Goal: Task Accomplishment & Management: Use online tool/utility

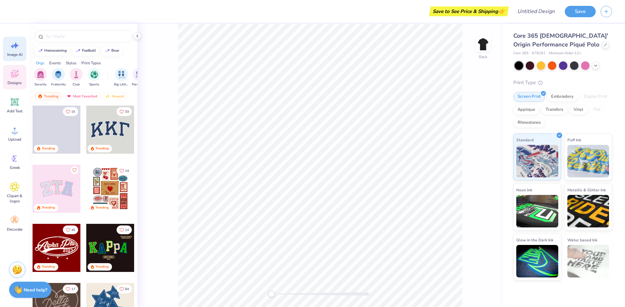
click at [16, 51] on div "Image AI" at bounding box center [14, 49] width 23 height 24
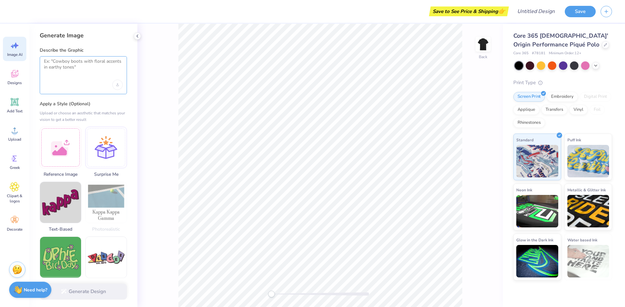
click at [85, 67] on textarea at bounding box center [83, 67] width 79 height 16
click at [64, 151] on div at bounding box center [61, 147] width 42 height 42
click at [67, 156] on img at bounding box center [60, 146] width 41 height 41
click at [116, 86] on div "Upload image" at bounding box center [117, 85] width 10 height 10
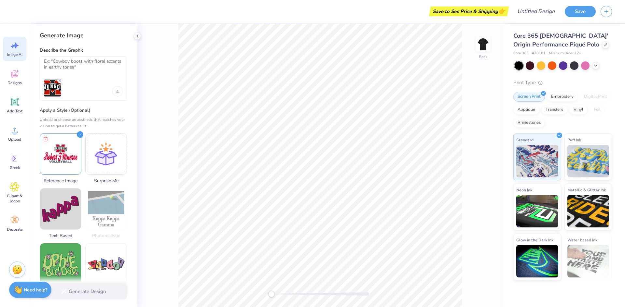
click at [54, 89] on img at bounding box center [52, 88] width 17 height 17
click at [61, 159] on img at bounding box center [60, 153] width 41 height 41
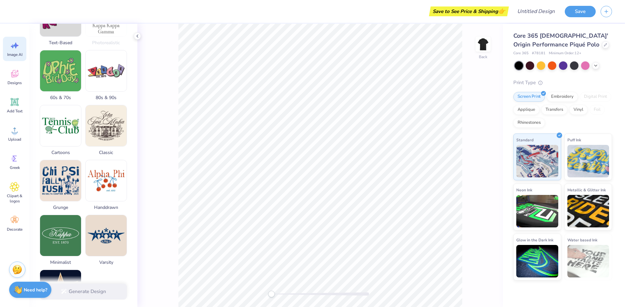
scroll to position [261, 0]
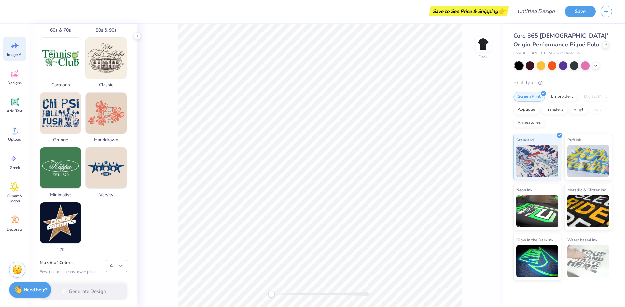
click at [116, 266] on div at bounding box center [121, 266] width 12 height 12
click at [92, 290] on div "Generate Design" at bounding box center [83, 292] width 108 height 32
click at [41, 292] on strong "Need help?" at bounding box center [35, 289] width 23 height 6
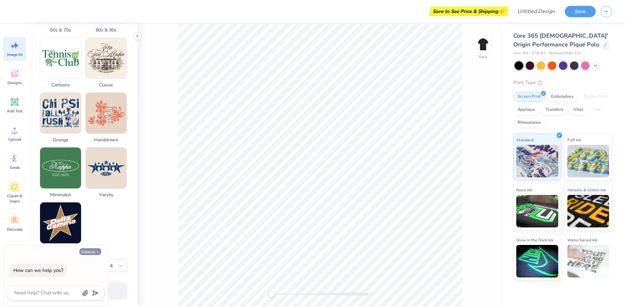
click at [95, 253] on button "Collapse" at bounding box center [90, 252] width 22 height 7
type textarea "x"
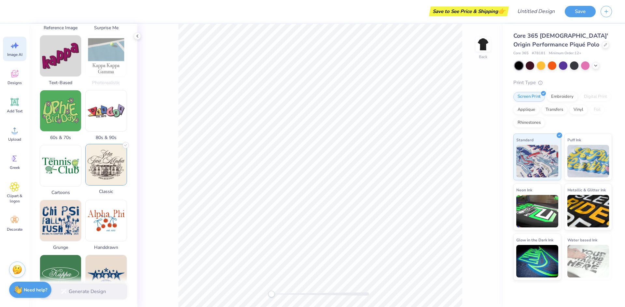
scroll to position [131, 0]
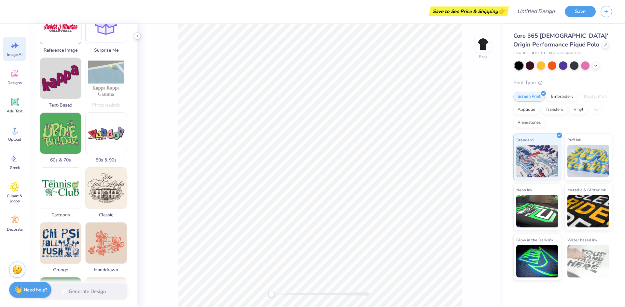
click at [136, 36] on icon at bounding box center [137, 36] width 5 height 5
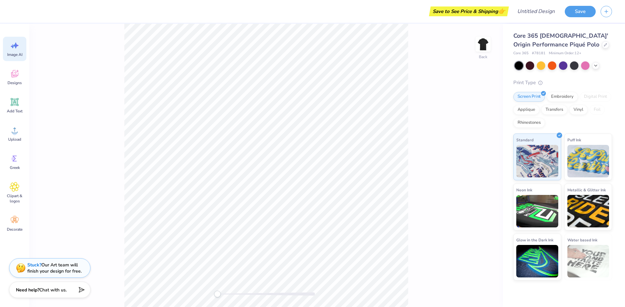
click at [21, 47] on div "Image AI" at bounding box center [14, 49] width 23 height 24
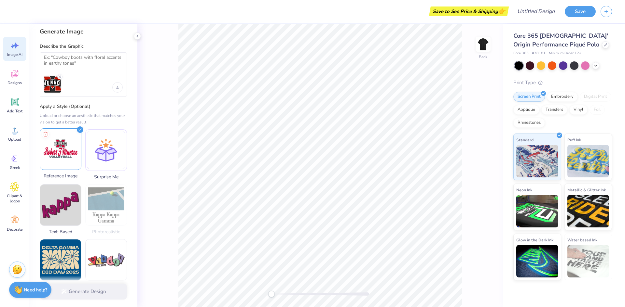
scroll to position [0, 0]
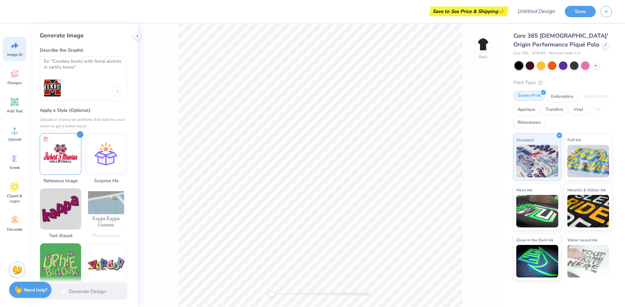
click at [536, 98] on div "Screen Print" at bounding box center [529, 96] width 32 height 10
click at [534, 154] on img at bounding box center [537, 160] width 42 height 33
click at [17, 81] on span "Designs" at bounding box center [14, 82] width 14 height 5
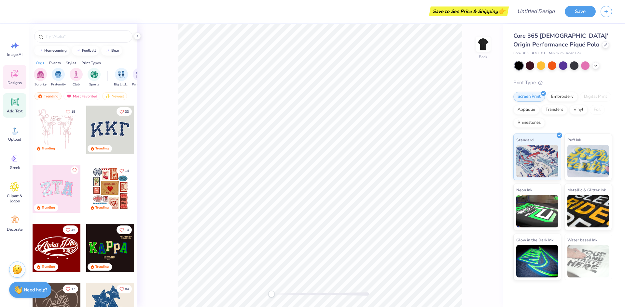
click at [11, 111] on span "Add Text" at bounding box center [15, 111] width 16 height 5
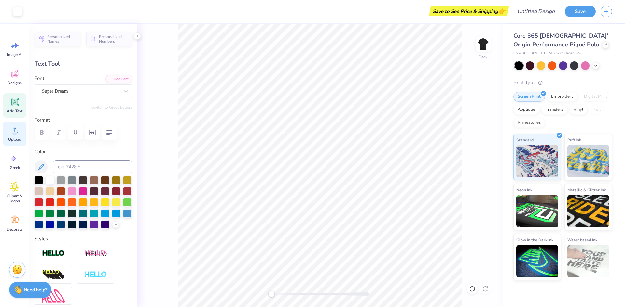
click at [15, 131] on circle at bounding box center [14, 133] width 5 height 5
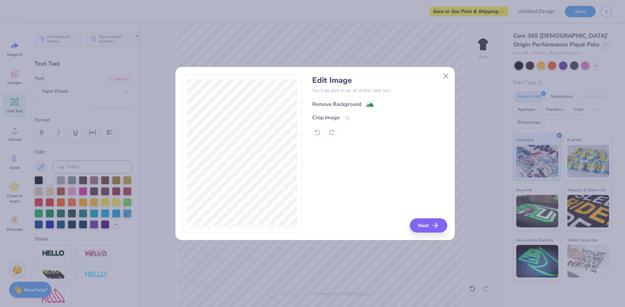
click at [366, 103] on image at bounding box center [369, 105] width 7 height 7
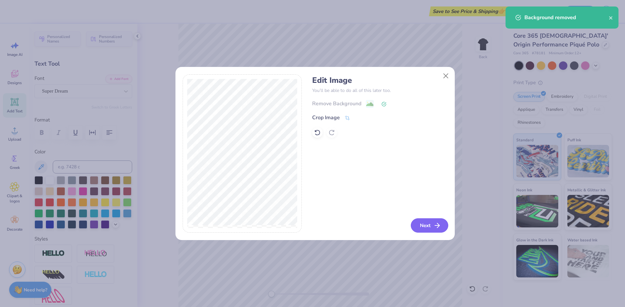
click at [433, 224] on icon "button" at bounding box center [437, 226] width 8 height 8
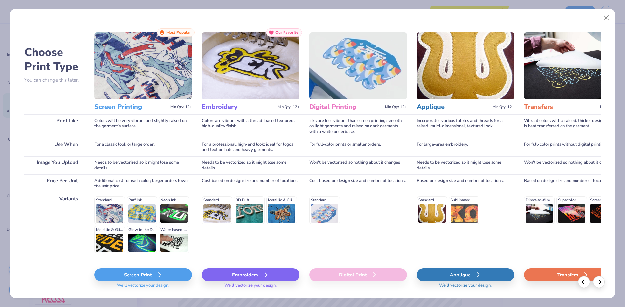
click at [573, 81] on img at bounding box center [573, 66] width 98 height 67
click at [606, 20] on button "Close" at bounding box center [606, 18] width 12 height 12
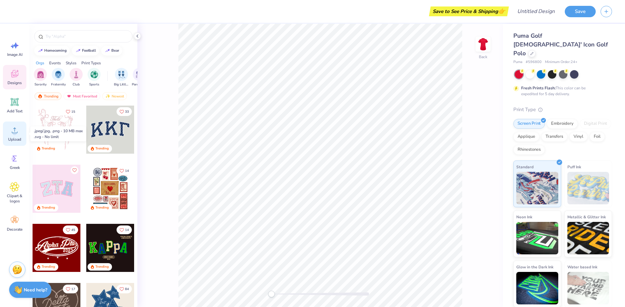
click at [17, 141] on span "Upload" at bounding box center [14, 139] width 13 height 5
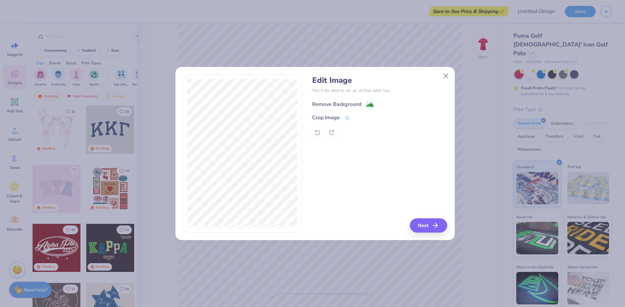
click at [339, 103] on div "Remove Background" at bounding box center [336, 105] width 49 height 8
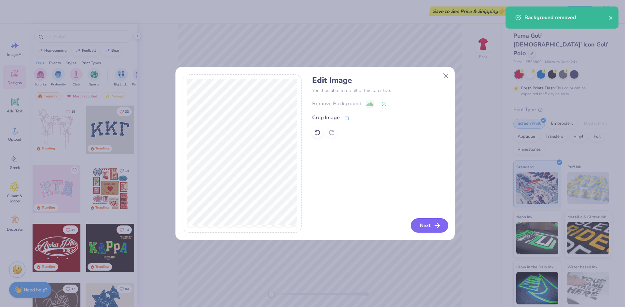
click at [431, 226] on button "Next" at bounding box center [429, 226] width 37 height 14
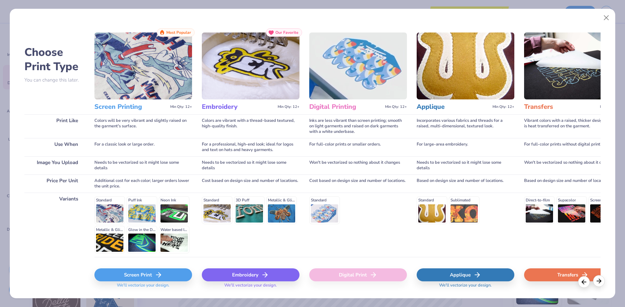
click at [599, 280] on polyline at bounding box center [600, 281] width 2 height 4
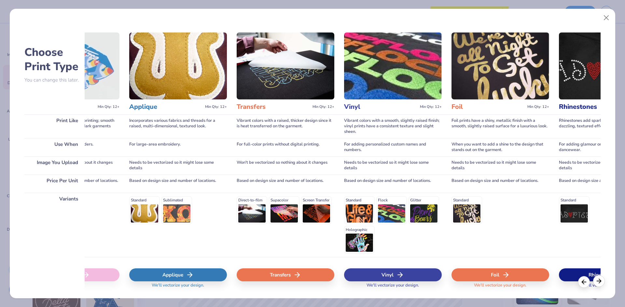
scroll to position [0, 288]
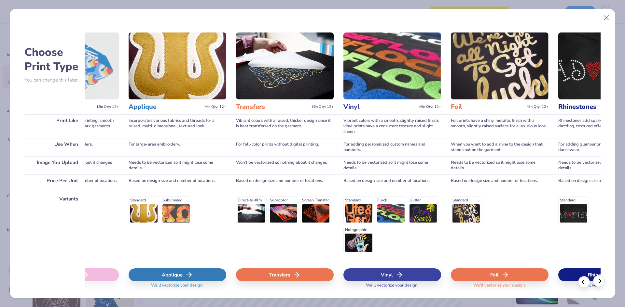
click at [599, 280] on polyline at bounding box center [600, 281] width 2 height 4
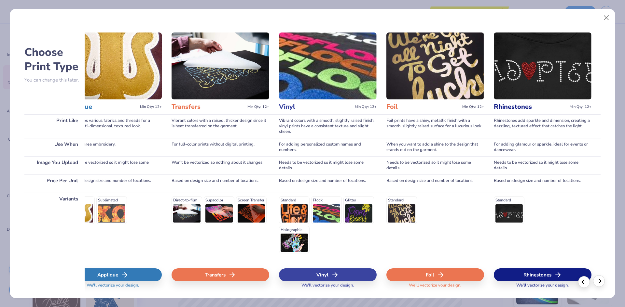
scroll to position [0, 353]
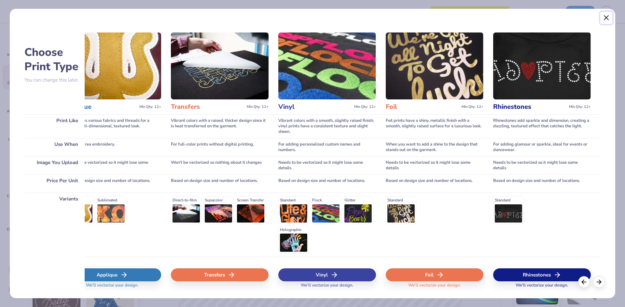
click at [607, 14] on button "Close" at bounding box center [606, 18] width 12 height 12
